Goal: Navigation & Orientation: Find specific page/section

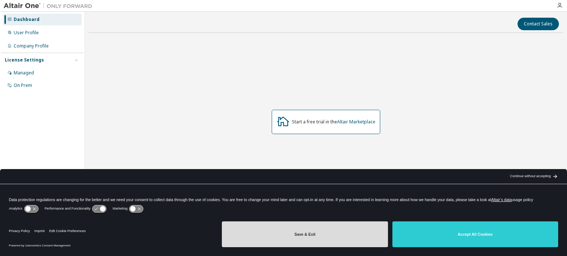
click at [322, 234] on button "Save & Exit" at bounding box center [305, 235] width 166 height 26
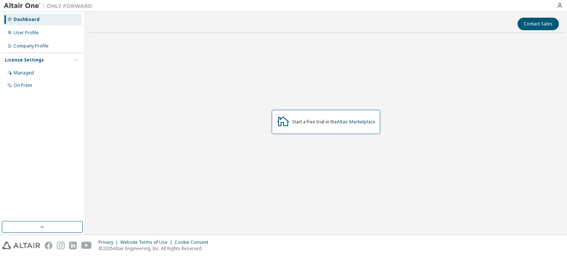
click at [322, 121] on div "Start a free trial in the Altair Marketplace" at bounding box center [333, 122] width 83 height 6
click at [34, 33] on div "User Profile" at bounding box center [26, 33] width 25 height 6
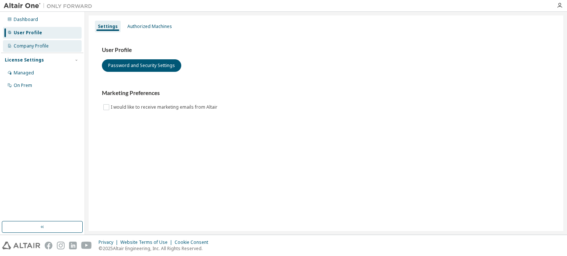
click at [47, 44] on div "Company Profile" at bounding box center [31, 46] width 35 height 6
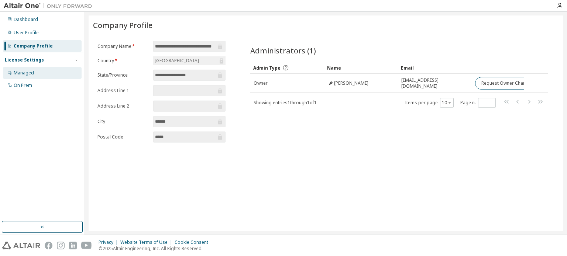
click at [35, 73] on div "Managed" at bounding box center [42, 73] width 79 height 12
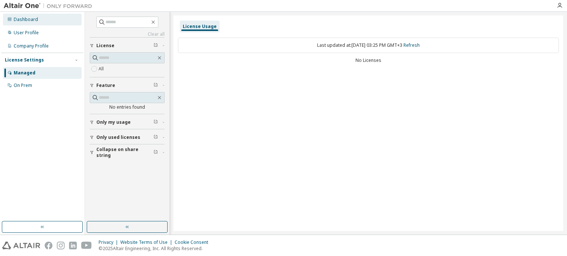
click at [21, 19] on div "Dashboard" at bounding box center [26, 20] width 24 height 6
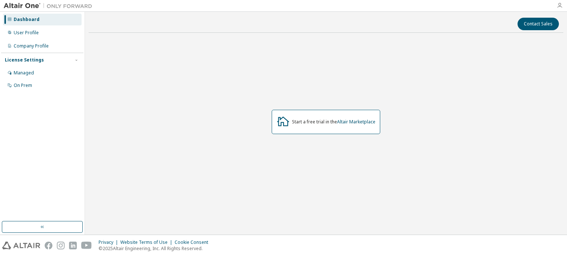
drag, startPoint x: 556, startPoint y: 5, endPoint x: 559, endPoint y: 7, distance: 4.3
click at [559, 7] on div at bounding box center [559, 6] width 15 height 6
click at [559, 7] on icon "button" at bounding box center [559, 6] width 6 height 6
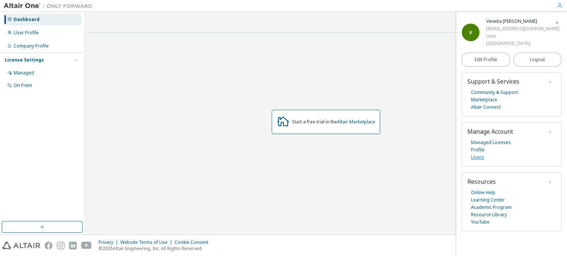
click at [480, 154] on link "Users" at bounding box center [477, 157] width 13 height 7
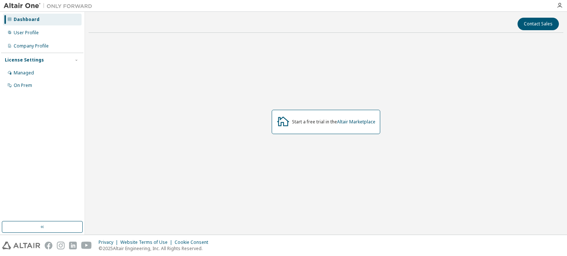
click at [18, 8] on img at bounding box center [50, 5] width 92 height 7
click at [24, 5] on img at bounding box center [50, 5] width 92 height 7
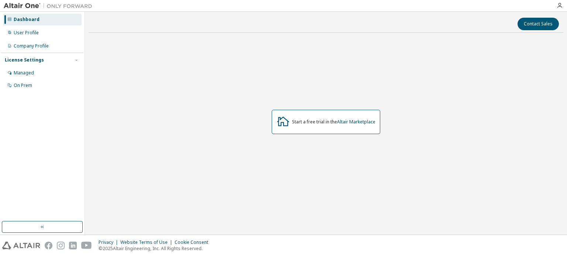
click at [24, 5] on img at bounding box center [50, 5] width 92 height 7
drag, startPoint x: 24, startPoint y: 5, endPoint x: 55, endPoint y: 4, distance: 31.0
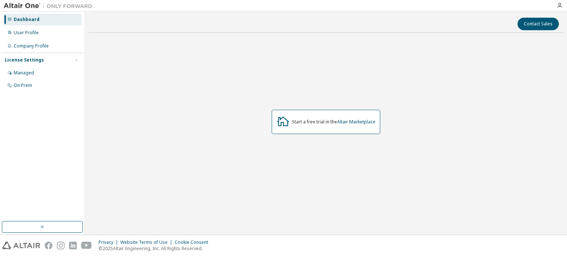
click at [55, 4] on img at bounding box center [50, 5] width 92 height 7
click at [45, 228] on icon "button" at bounding box center [42, 227] width 6 height 6
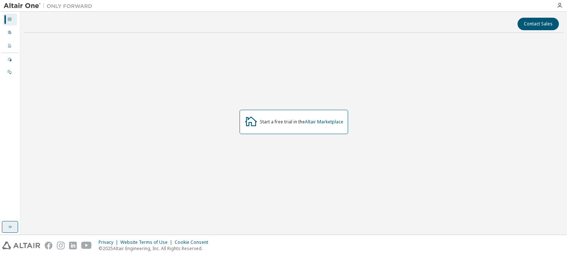
click at [9, 225] on icon "button" at bounding box center [10, 227] width 6 height 6
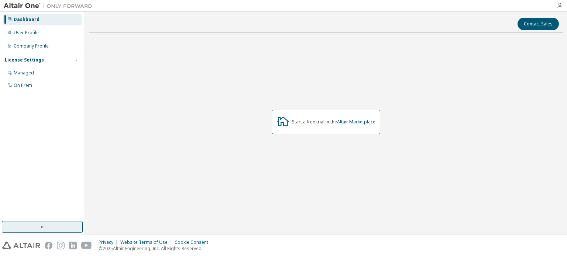
click at [556, 7] on icon "button" at bounding box center [559, 6] width 6 height 6
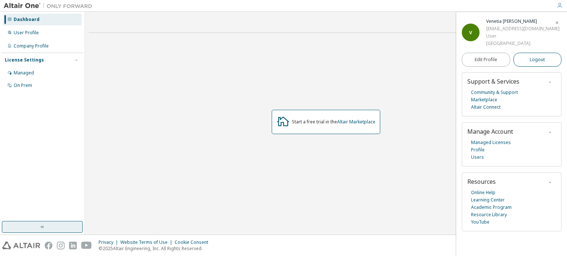
click at [527, 65] on button "Logout" at bounding box center [537, 60] width 48 height 14
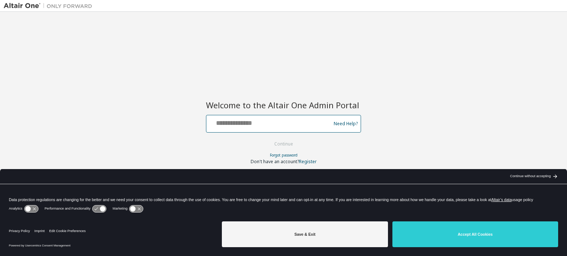
click at [279, 122] on input "text" at bounding box center [269, 122] width 121 height 11
type input "**********"
click at [290, 146] on button "Continue" at bounding box center [283, 144] width 34 height 11
